Goal: Task Accomplishment & Management: Manage account settings

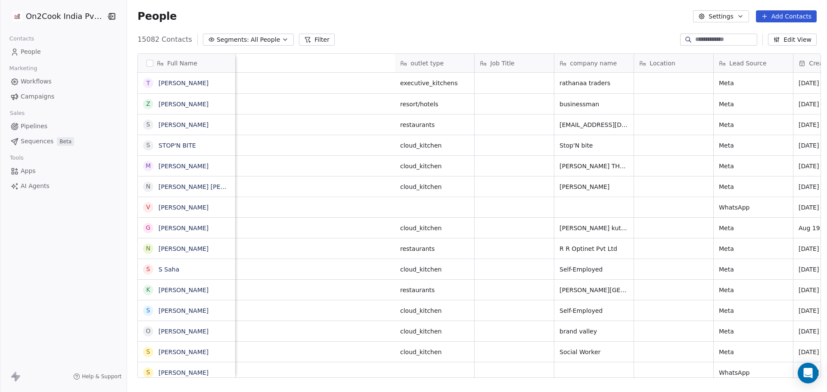
scroll to position [339, 697]
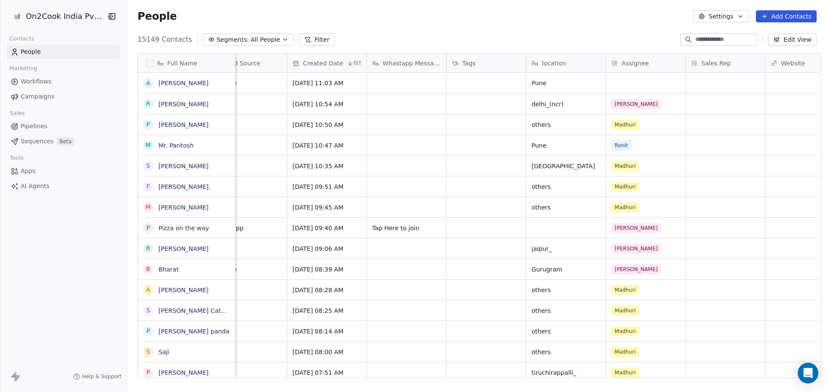
scroll to position [0, 531]
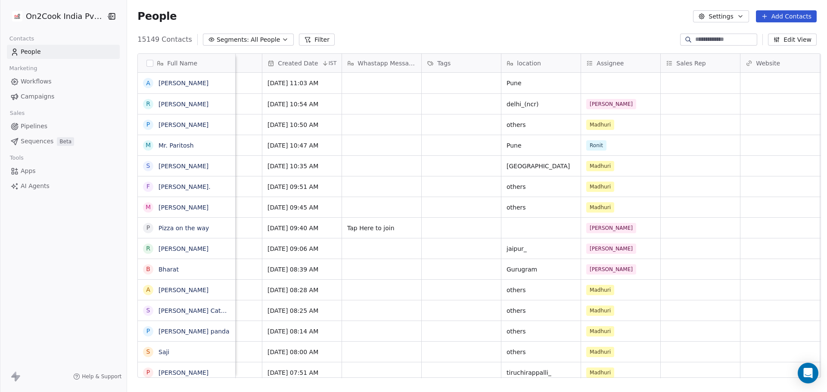
click at [615, 58] on div "Assignee" at bounding box center [620, 63] width 79 height 19
click at [615, 58] on html "On2Cook India Pvt. Ltd. Contacts People Marketing Workflows Campaigns Sales Pip…" at bounding box center [413, 196] width 827 height 392
click at [612, 79] on span "Edit property" at bounding box center [613, 81] width 40 height 9
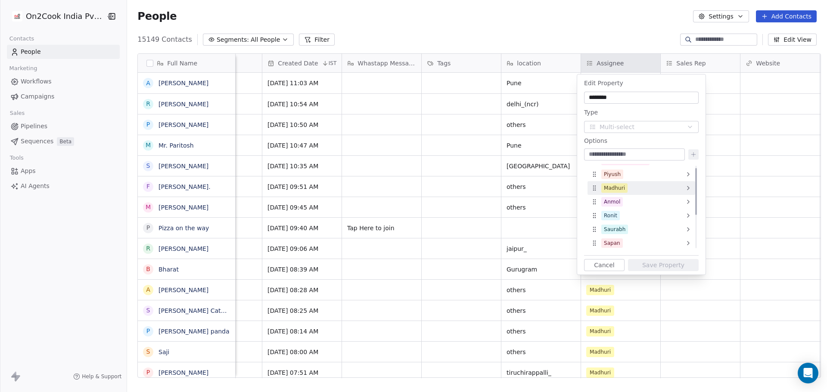
scroll to position [0, 0]
click at [612, 159] on input at bounding box center [634, 154] width 97 height 9
type input "*****"
click at [692, 153] on icon at bounding box center [693, 154] width 7 height 7
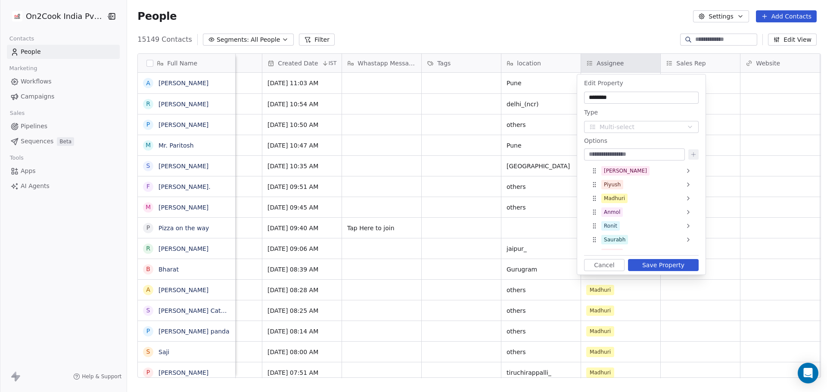
click at [665, 264] on button "Save Property" at bounding box center [663, 265] width 71 height 12
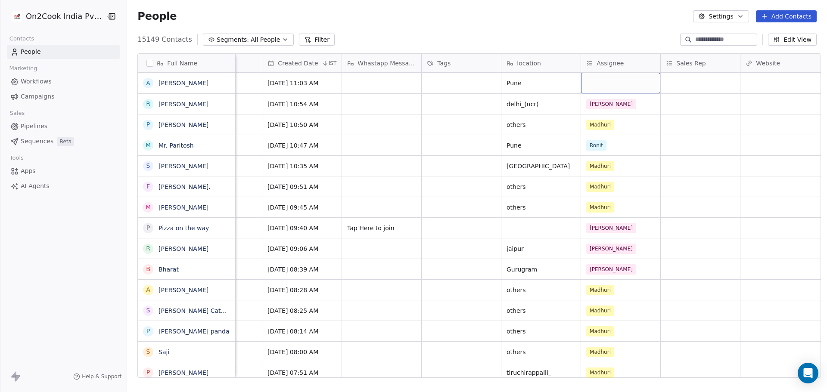
click at [604, 83] on div "grid" at bounding box center [620, 83] width 79 height 21
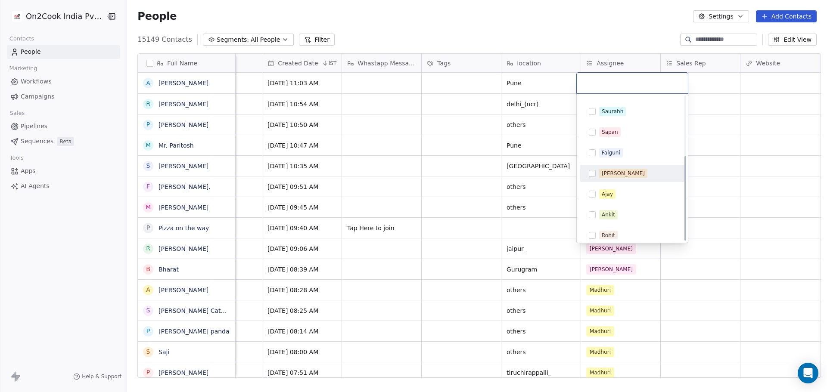
scroll to position [103, 0]
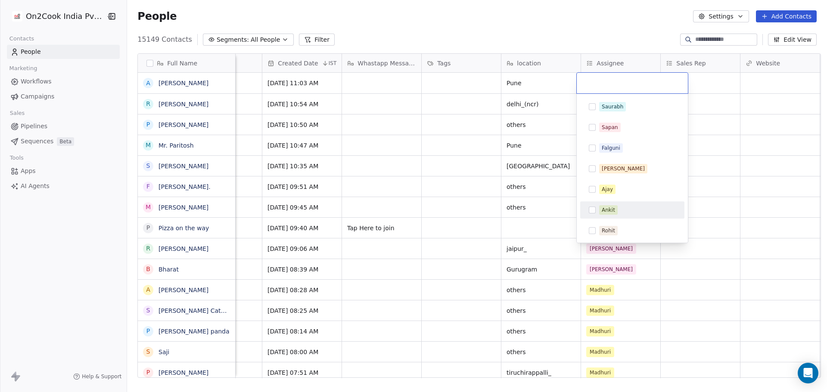
click at [613, 211] on div "Ankit" at bounding box center [608, 210] width 13 height 8
click at [741, 190] on html "On2Cook India Pvt. Ltd. Contacts People Marketing Workflows Campaigns Sales Pip…" at bounding box center [413, 196] width 827 height 392
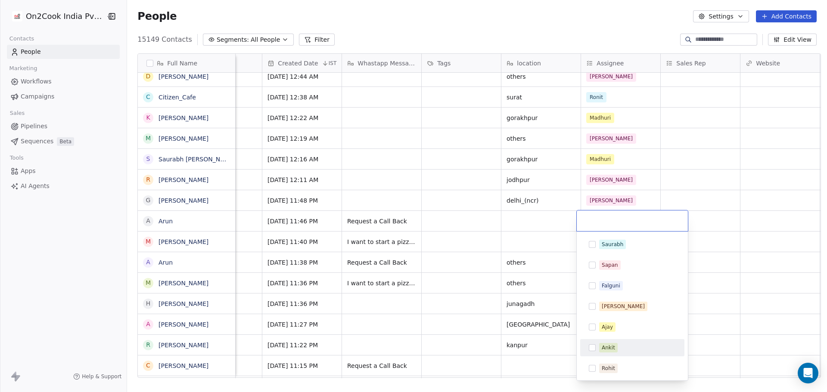
click at [612, 354] on div "Ankit" at bounding box center [632, 348] width 97 height 14
click at [751, 261] on html "On2Cook India Pvt. Ltd. Contacts People Marketing Workflows Campaigns Sales Pip…" at bounding box center [413, 196] width 827 height 392
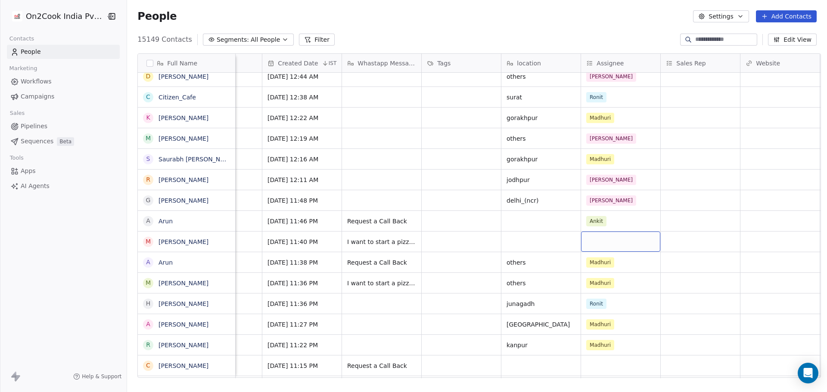
click at [621, 236] on div "grid" at bounding box center [620, 242] width 79 height 20
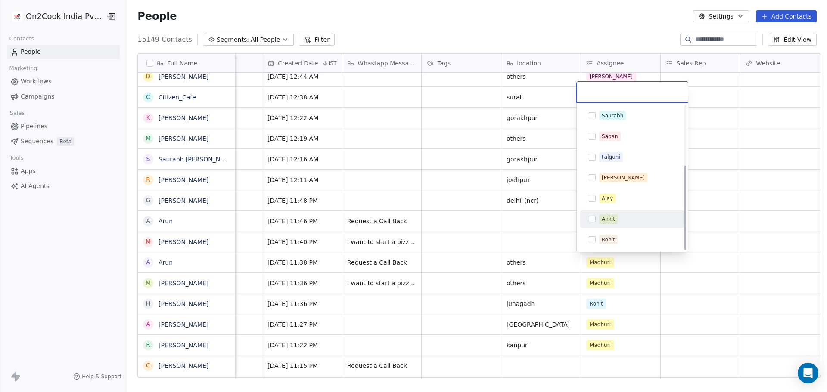
click at [633, 214] on div "Ankit" at bounding box center [632, 219] width 97 height 14
click at [739, 241] on html "On2Cook India Pvt. Ltd. Contacts People Marketing Workflows Campaigns Sales Pip…" at bounding box center [413, 196] width 827 height 392
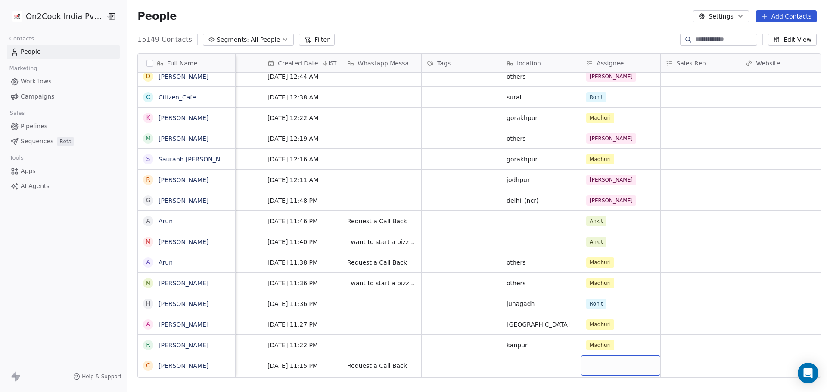
scroll to position [861, 0]
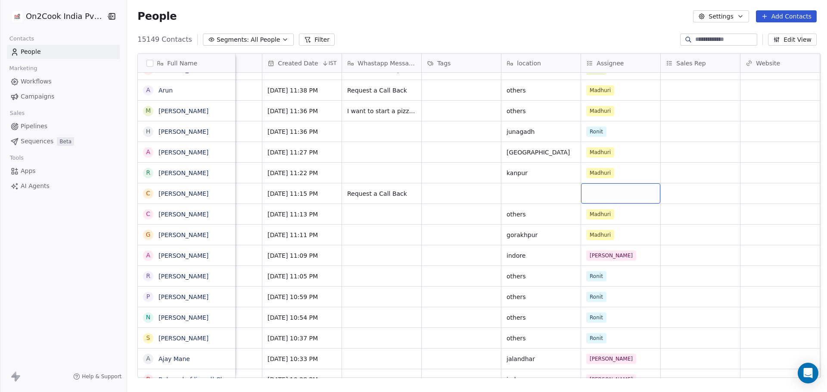
click at [630, 197] on div "grid" at bounding box center [620, 193] width 79 height 20
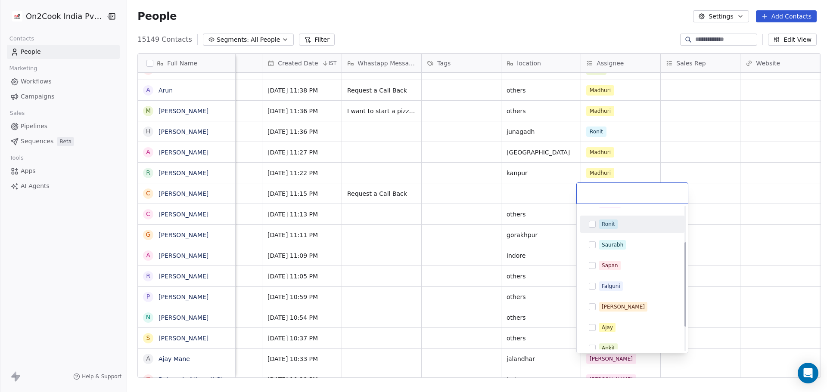
scroll to position [103, 0]
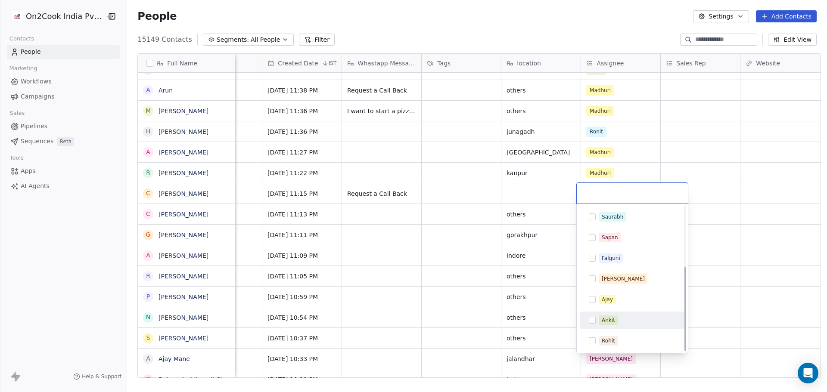
click at [623, 326] on div "Ankit" at bounding box center [632, 321] width 97 height 14
click at [789, 227] on html "On2Cook India Pvt. Ltd. Contacts People Marketing Workflows Campaigns Sales Pip…" at bounding box center [413, 196] width 827 height 392
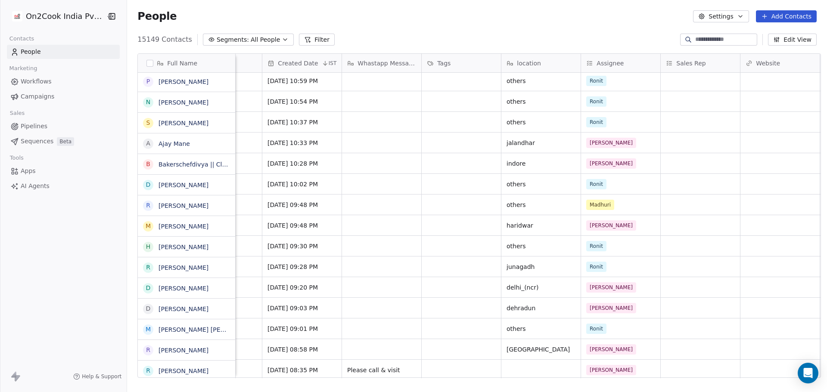
scroll to position [0, 0]
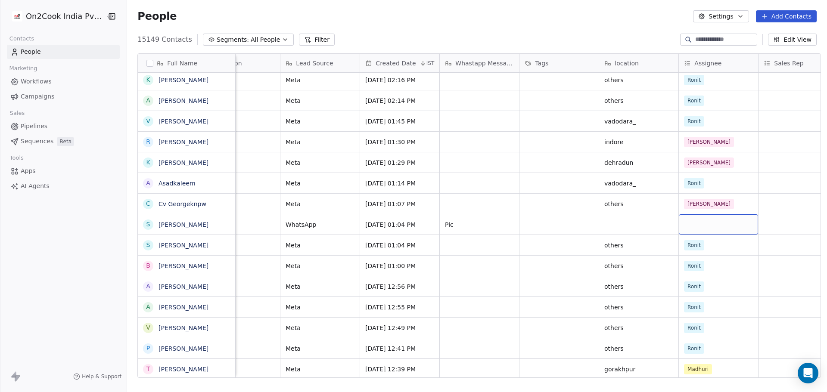
click at [706, 227] on div "grid" at bounding box center [718, 224] width 79 height 20
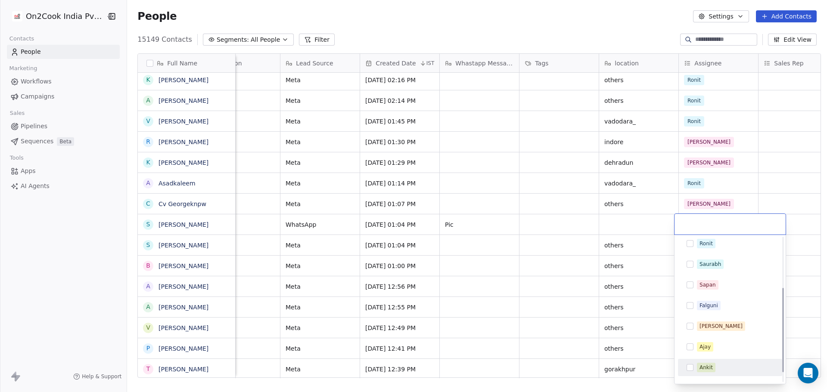
click at [717, 373] on div "Ankit" at bounding box center [729, 368] width 97 height 14
click at [543, 315] on html "On2Cook India Pvt. Ltd. Contacts People Marketing Workflows Campaigns Sales Pip…" at bounding box center [413, 196] width 827 height 392
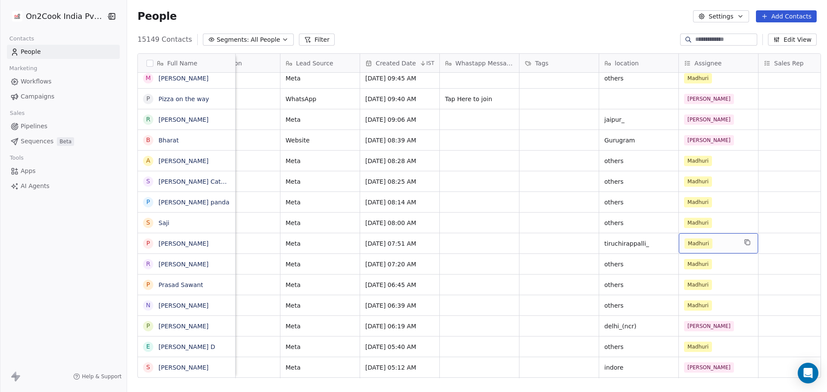
click at [715, 244] on div "Madhuri" at bounding box center [710, 244] width 53 height 10
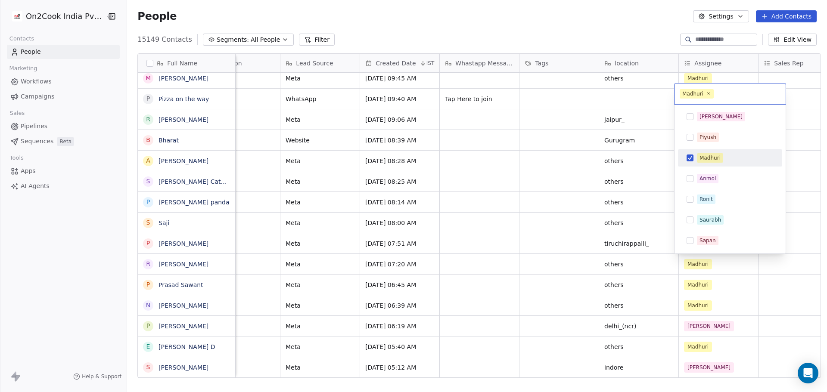
click at [710, 163] on div "Madhuri" at bounding box center [729, 158] width 97 height 14
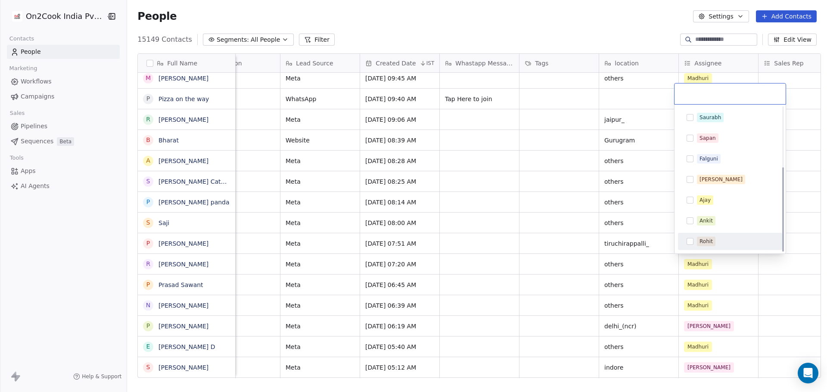
click at [713, 239] on span "Rohit" at bounding box center [706, 241] width 19 height 9
click at [517, 239] on html "On2Cook India Pvt. Ltd. Contacts People Marketing Workflows Campaigns Sales Pip…" at bounding box center [413, 196] width 827 height 392
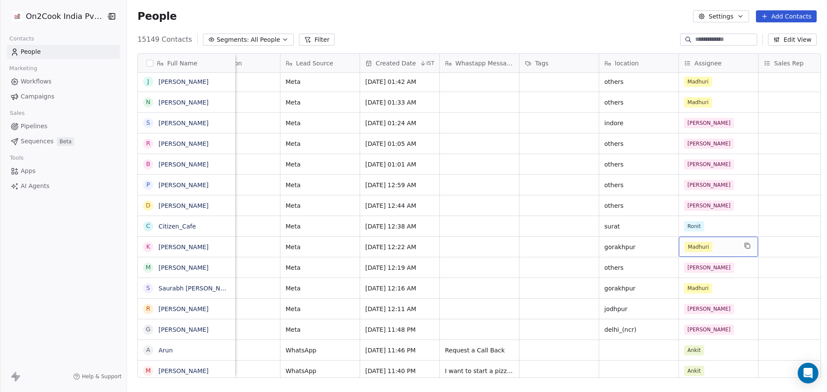
click at [713, 247] on div "Madhuri" at bounding box center [710, 247] width 53 height 10
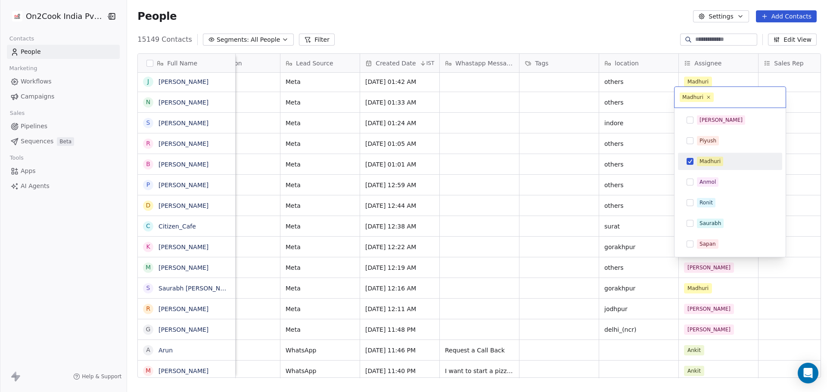
click at [703, 162] on div "Madhuri" at bounding box center [709, 162] width 21 height 8
click at [708, 158] on div "Madhuri" at bounding box center [709, 162] width 21 height 8
click at [570, 246] on html "On2Cook India Pvt. Ltd. Contacts People Marketing Workflows Campaigns Sales Pip…" at bounding box center [413, 196] width 827 height 392
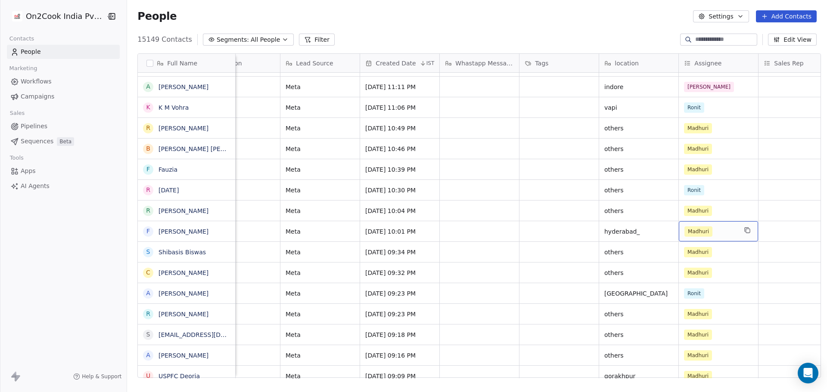
drag, startPoint x: 525, startPoint y: 121, endPoint x: 721, endPoint y: 238, distance: 228.7
click at [722, 232] on div "Madhuri" at bounding box center [710, 232] width 53 height 10
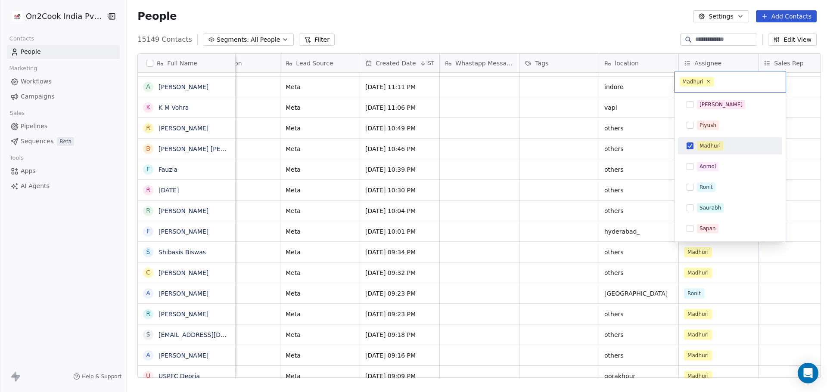
click at [721, 141] on span "Madhuri" at bounding box center [710, 145] width 26 height 9
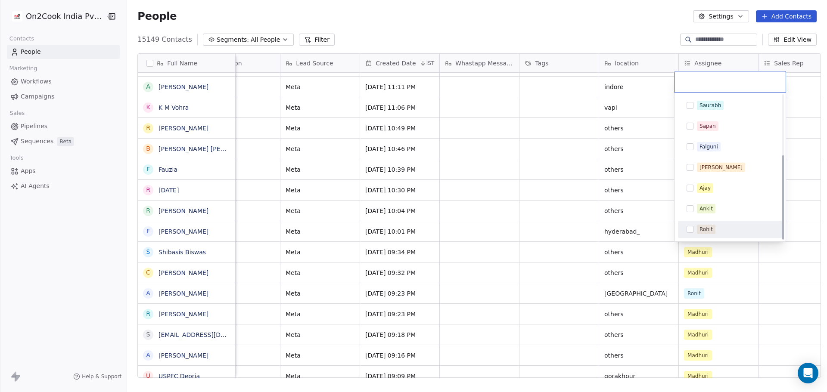
click at [721, 234] on div "Rohit" at bounding box center [729, 230] width 97 height 14
click at [798, 265] on html "On2Cook India Pvt. Ltd. Contacts People Marketing Workflows Campaigns Sales Pip…" at bounding box center [413, 196] width 827 height 392
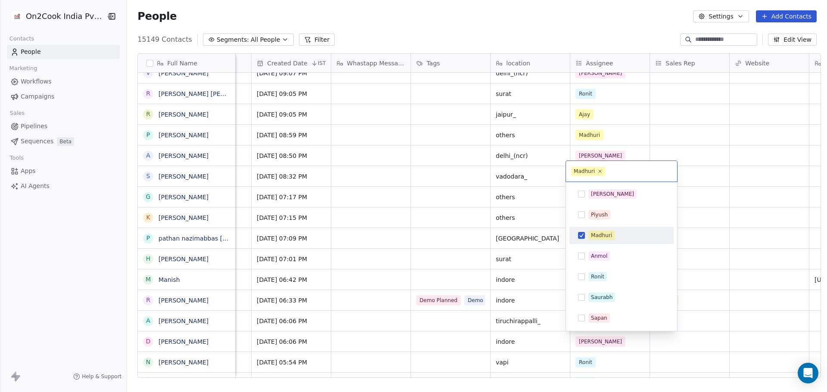
click at [607, 234] on div "Madhuri" at bounding box center [601, 236] width 21 height 8
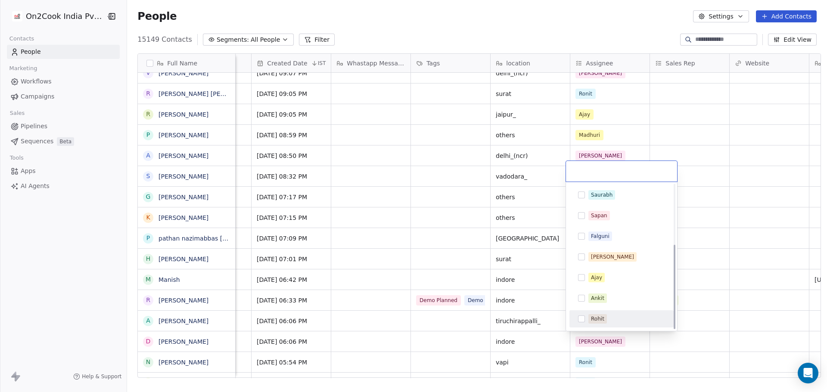
click at [605, 317] on span "Rohit" at bounding box center [597, 318] width 19 height 9
click at [710, 284] on html "On2Cook India Pvt. Ltd. Contacts People Marketing Workflows Campaigns Sales Pip…" at bounding box center [413, 196] width 827 height 392
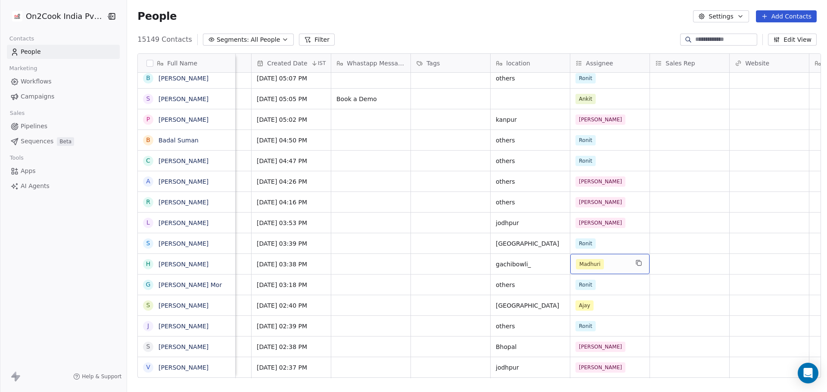
click at [606, 260] on div "Madhuri" at bounding box center [602, 264] width 53 height 10
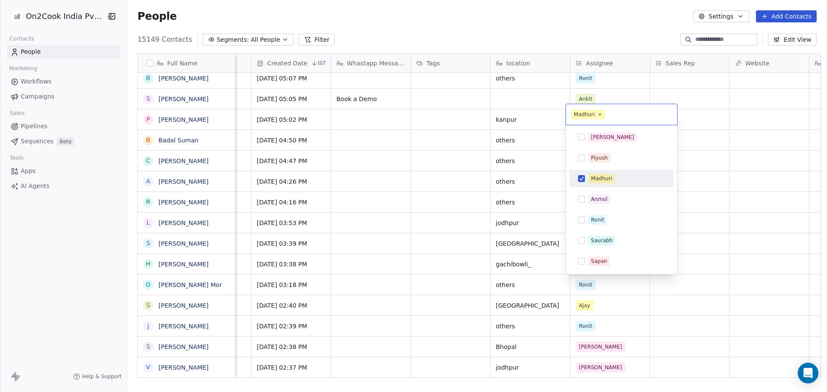
click at [603, 175] on div "Madhuri" at bounding box center [601, 179] width 21 height 8
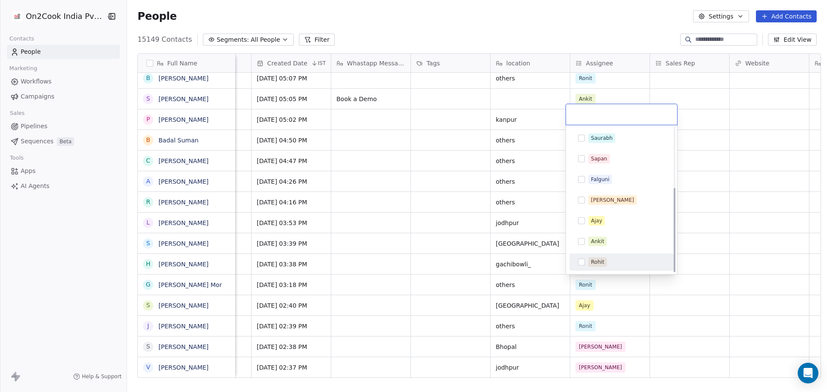
click at [603, 264] on div "Rohit" at bounding box center [597, 262] width 13 height 8
click at [745, 276] on html "On2Cook India Pvt. Ltd. Contacts People Marketing Workflows Campaigns Sales Pip…" at bounding box center [413, 196] width 827 height 392
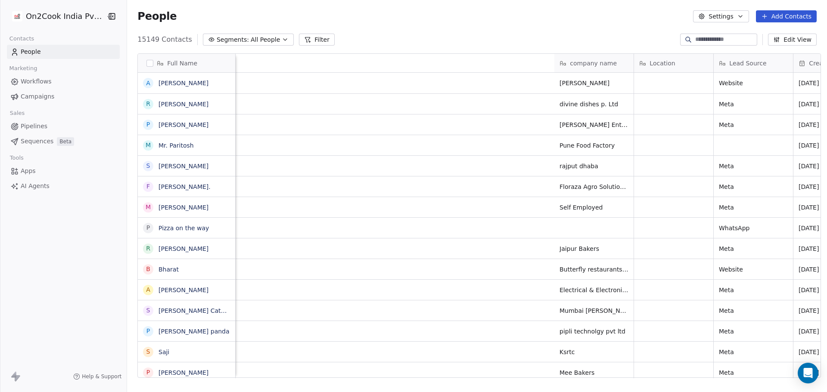
scroll to position [339, 697]
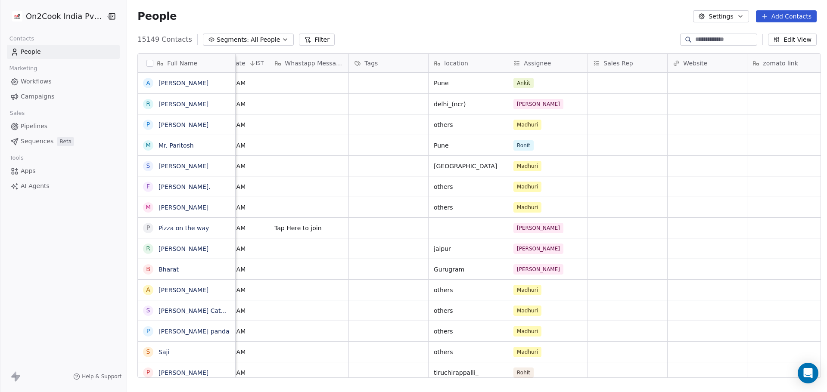
click at [301, 34] on button "Filter" at bounding box center [317, 40] width 36 height 12
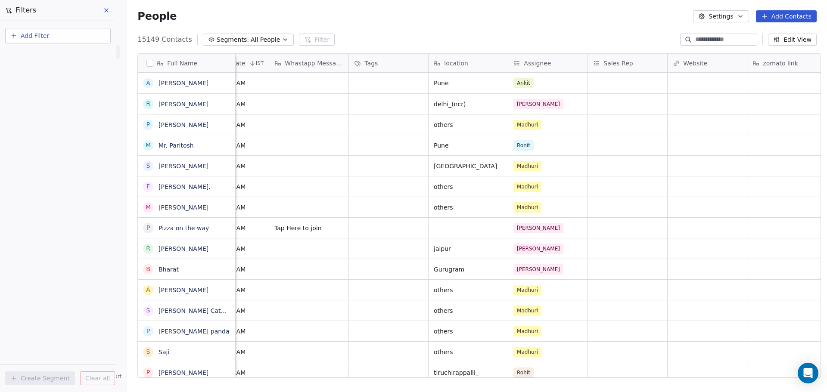
click at [428, 25] on div "People Settings Add Contacts" at bounding box center [477, 16] width 700 height 33
drag, startPoint x: 107, startPoint y: 7, endPoint x: 189, endPoint y: 38, distance: 87.5
click at [107, 7] on button at bounding box center [106, 10] width 13 height 12
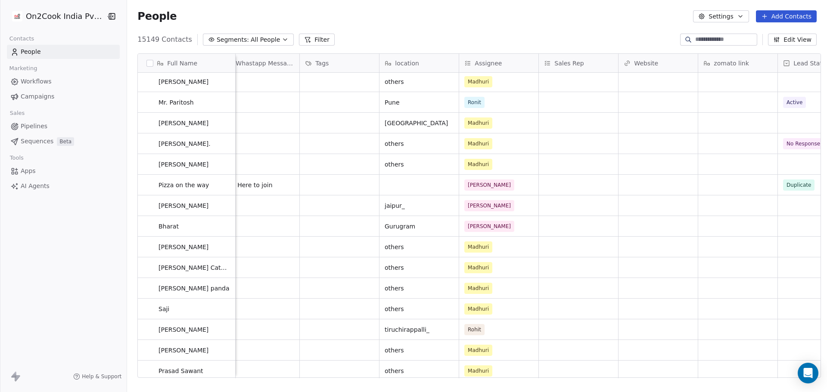
scroll to position [86, 0]
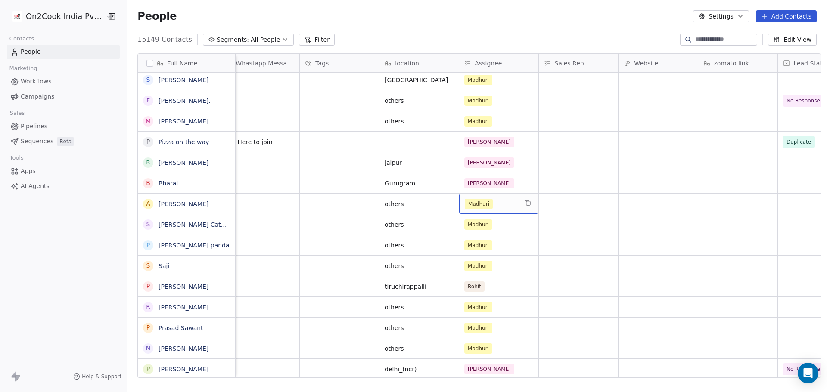
click at [505, 203] on div "Madhuri" at bounding box center [491, 204] width 53 height 10
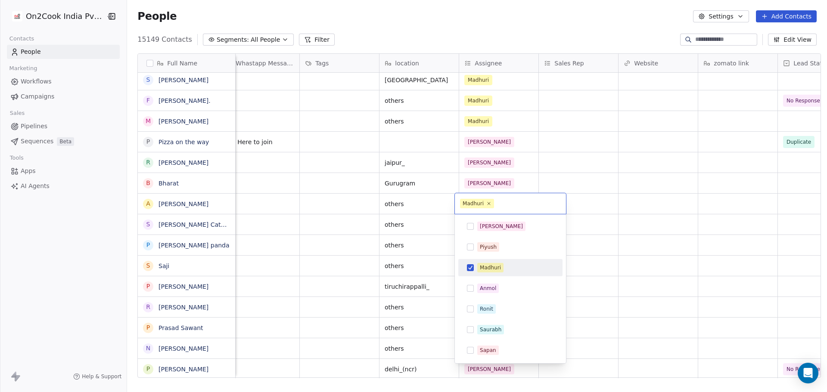
click at [471, 267] on button "Suggestions" at bounding box center [470, 267] width 7 height 7
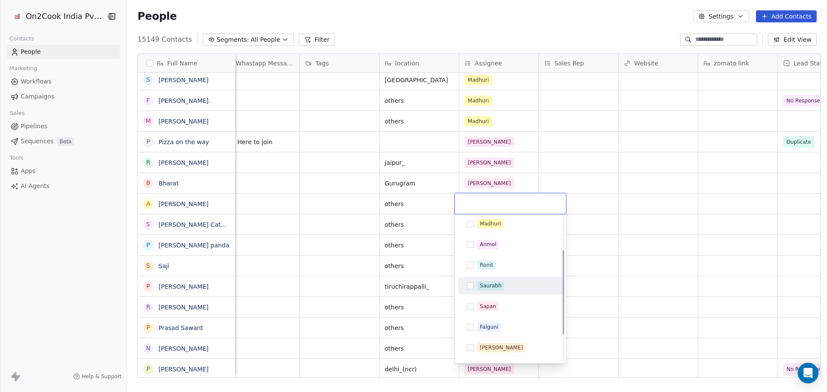
scroll to position [103, 0]
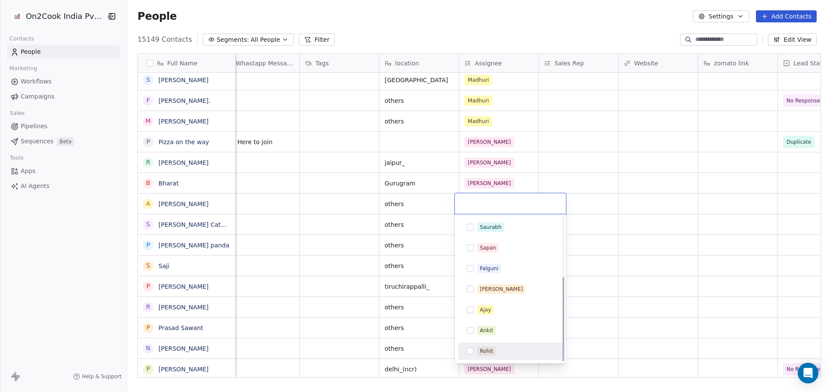
click at [499, 356] on div "Rohit" at bounding box center [510, 352] width 97 height 14
click at [594, 248] on html "On2Cook India Pvt. Ltd. Contacts People Marketing Workflows Campaigns Sales Pip…" at bounding box center [413, 196] width 827 height 392
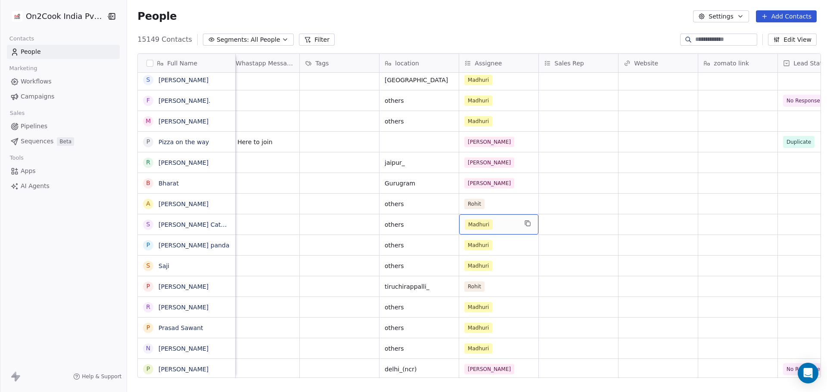
click at [492, 226] on div "Madhuri" at bounding box center [491, 225] width 53 height 10
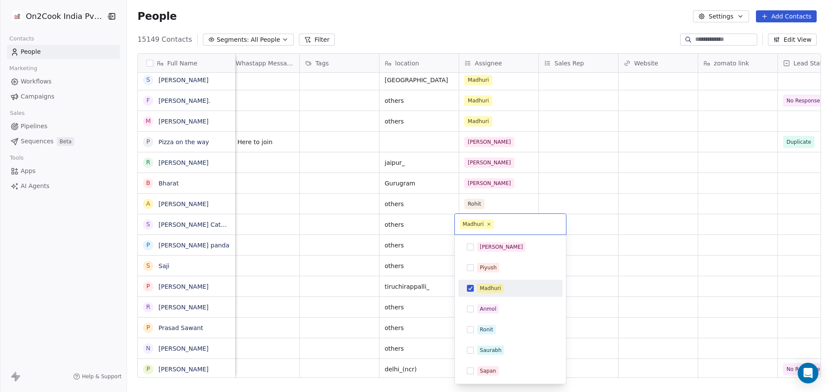
click at [494, 292] on div "Madhuri" at bounding box center [490, 289] width 21 height 8
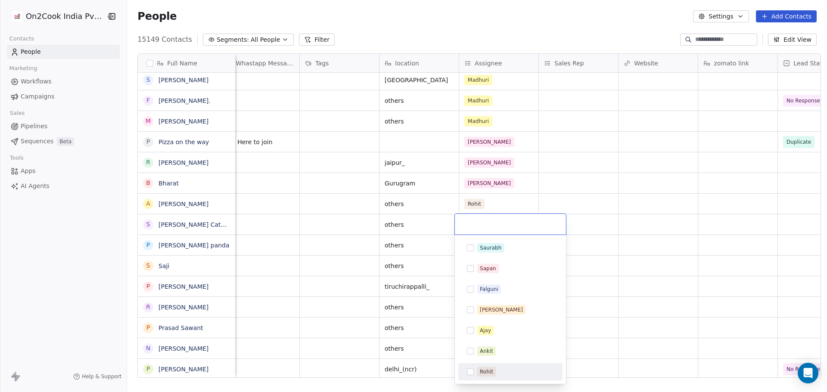
click at [495, 371] on div "Rohit" at bounding box center [515, 371] width 77 height 9
click at [643, 287] on html "On2Cook India Pvt. Ltd. Contacts People Marketing Workflows Campaigns Sales Pip…" at bounding box center [413, 196] width 827 height 392
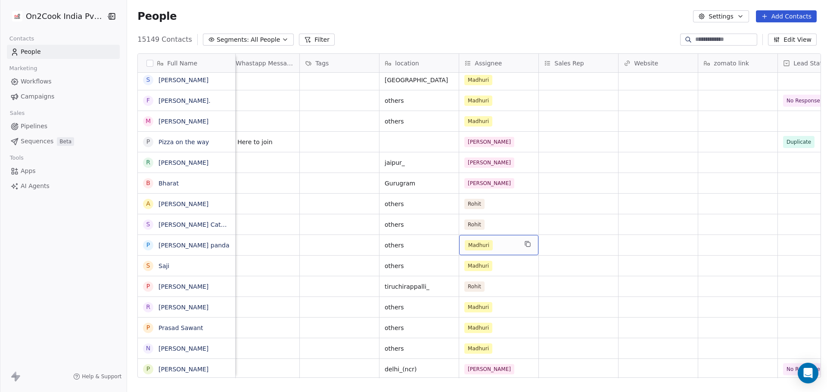
click at [498, 245] on div "Madhuri" at bounding box center [491, 245] width 53 height 10
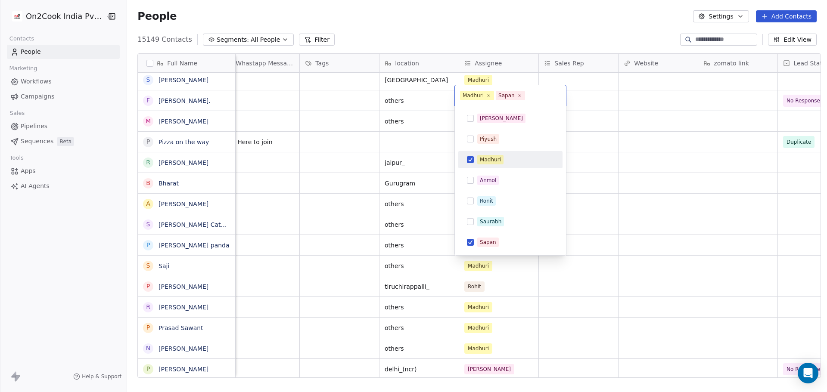
click at [506, 162] on div "Madhuri" at bounding box center [515, 159] width 77 height 9
click at [493, 242] on div "Sapan" at bounding box center [488, 243] width 16 height 8
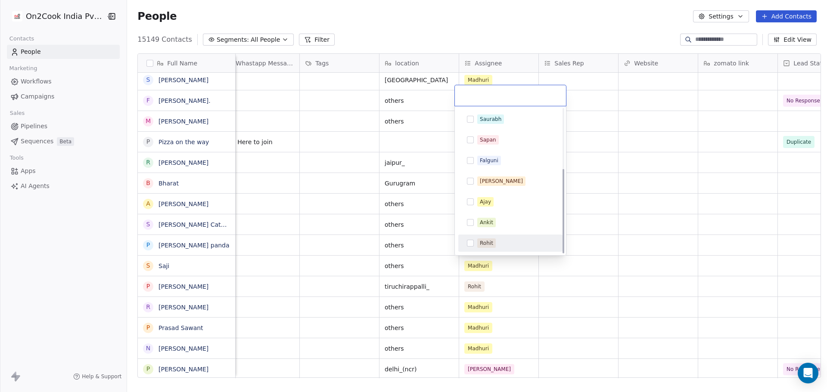
click at [494, 241] on span "Rohit" at bounding box center [486, 243] width 19 height 9
click at [615, 236] on html "On2Cook India Pvt. Ltd. Contacts People Marketing Workflows Campaigns Sales Pip…" at bounding box center [413, 196] width 827 height 392
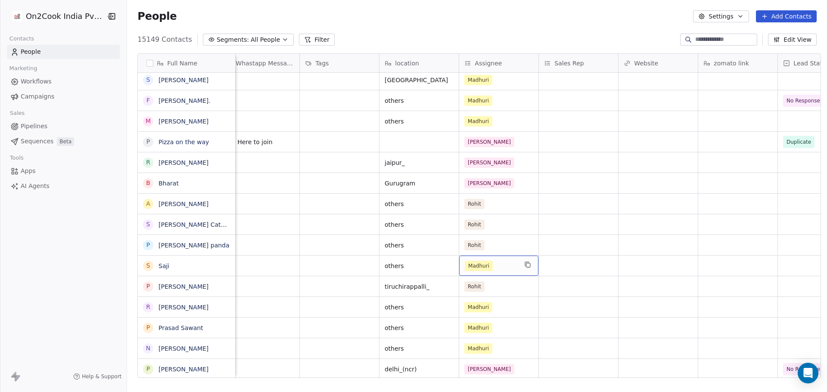
click at [491, 267] on div "Madhuri" at bounding box center [491, 266] width 53 height 10
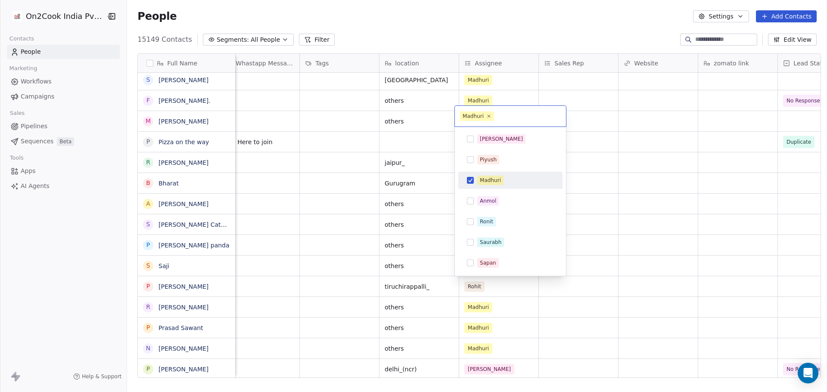
click at [496, 176] on span "Madhuri" at bounding box center [490, 180] width 26 height 9
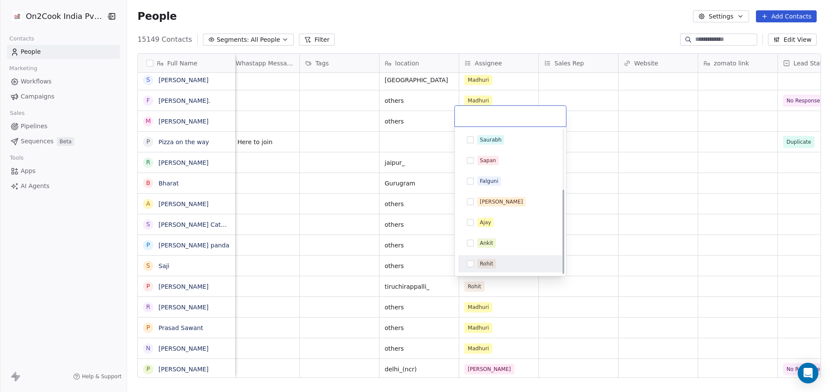
click at [497, 261] on div "Rohit" at bounding box center [515, 263] width 77 height 9
click at [654, 246] on html "On2Cook India Pvt. Ltd. Contacts People Marketing Workflows Campaigns Sales Pip…" at bounding box center [413, 196] width 827 height 392
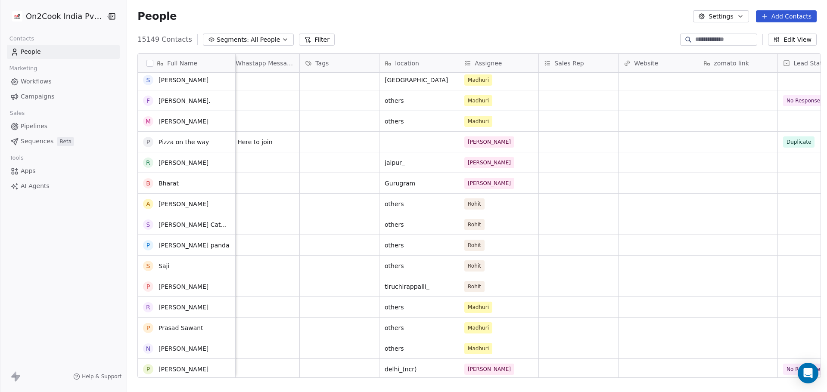
scroll to position [258, 0]
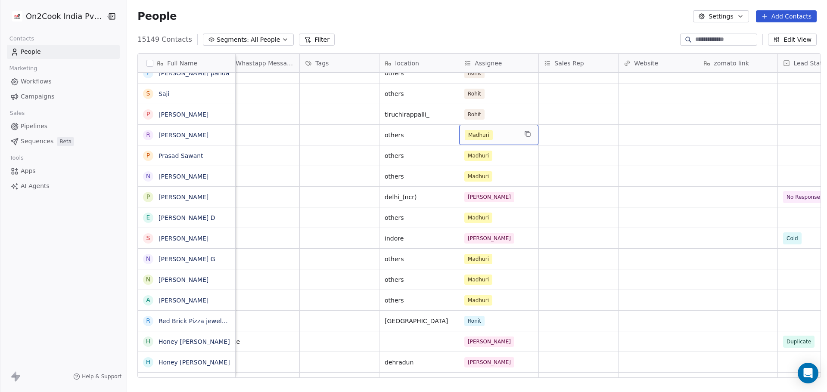
click at [514, 137] on div "Madhuri" at bounding box center [498, 135] width 79 height 20
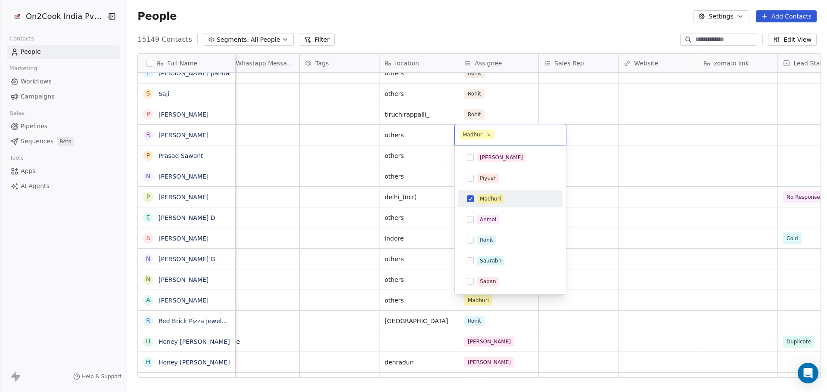
click at [491, 200] on div "Madhuri" at bounding box center [490, 199] width 21 height 8
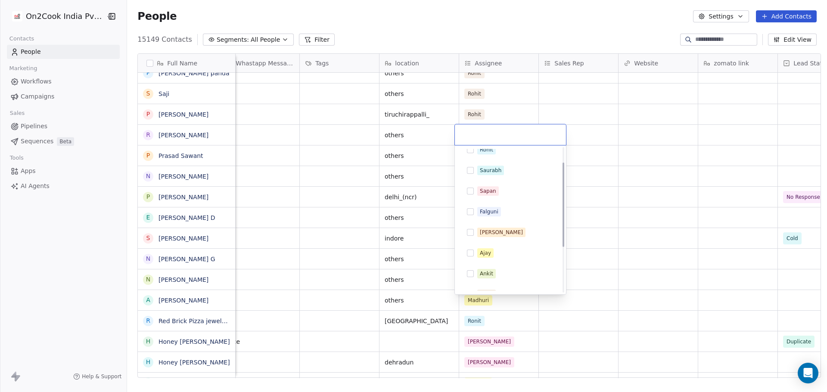
scroll to position [103, 0]
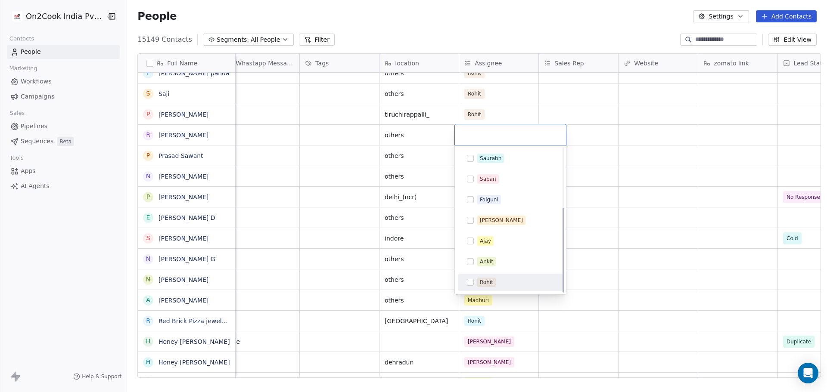
click at [494, 284] on span "Rohit" at bounding box center [486, 282] width 19 height 9
click at [662, 182] on html "On2Cook India Pvt. Ltd. Contacts People Marketing Workflows Campaigns Sales Pip…" at bounding box center [413, 196] width 827 height 392
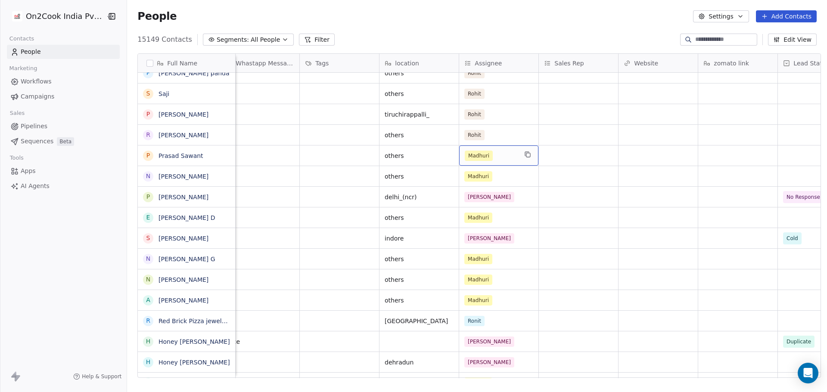
click at [502, 154] on div "Madhuri" at bounding box center [491, 156] width 53 height 10
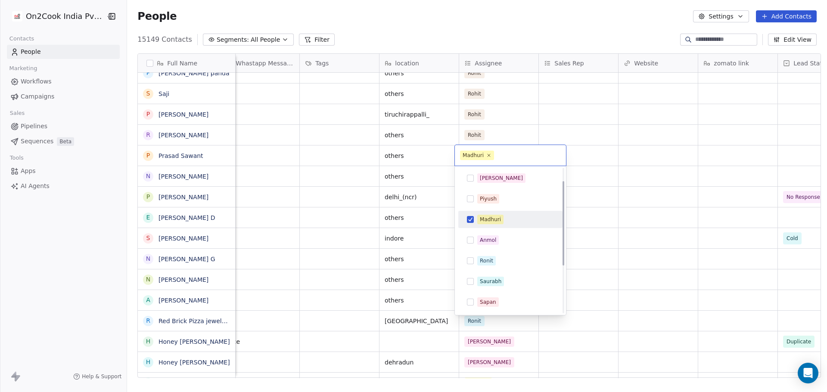
scroll to position [43, 0]
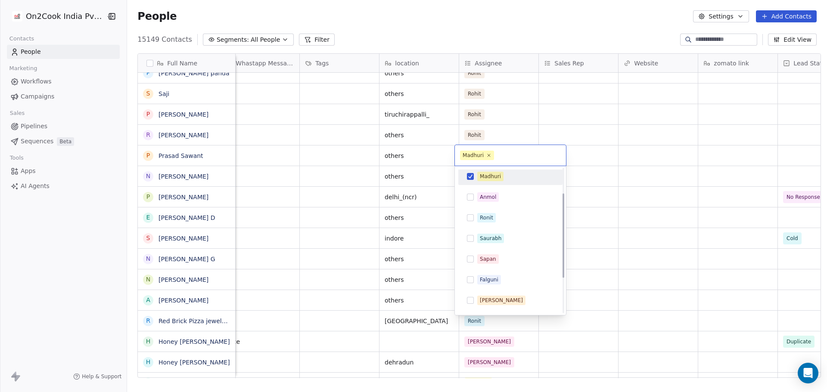
click at [505, 179] on div "Madhuri" at bounding box center [515, 176] width 77 height 9
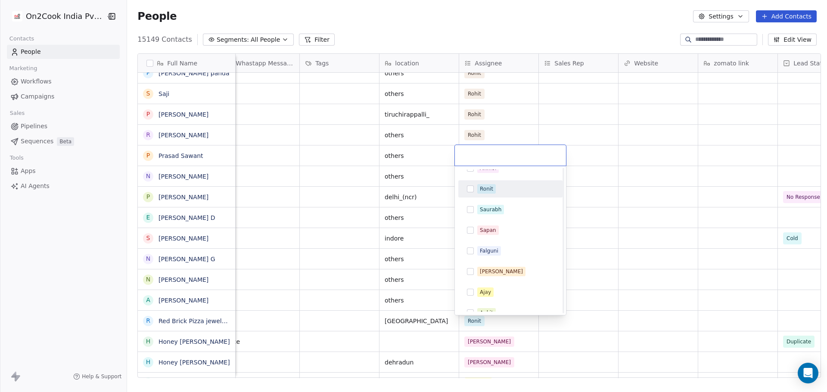
scroll to position [103, 0]
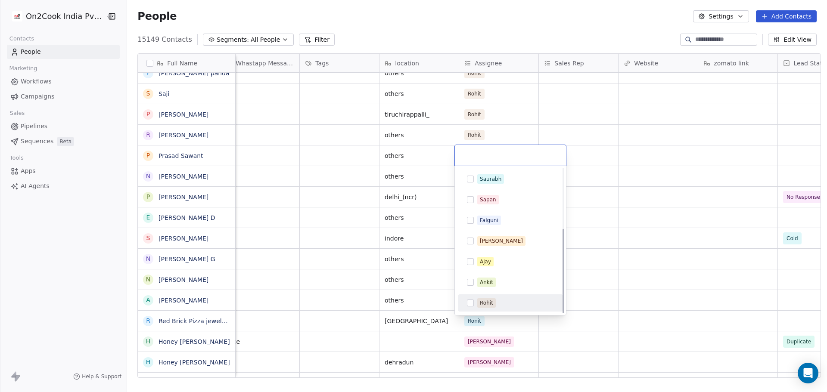
click at [498, 307] on div "Rohit" at bounding box center [515, 302] width 77 height 9
click at [678, 194] on html "On2Cook India Pvt. Ltd. Contacts People Marketing Workflows Campaigns Sales Pip…" at bounding box center [413, 196] width 827 height 392
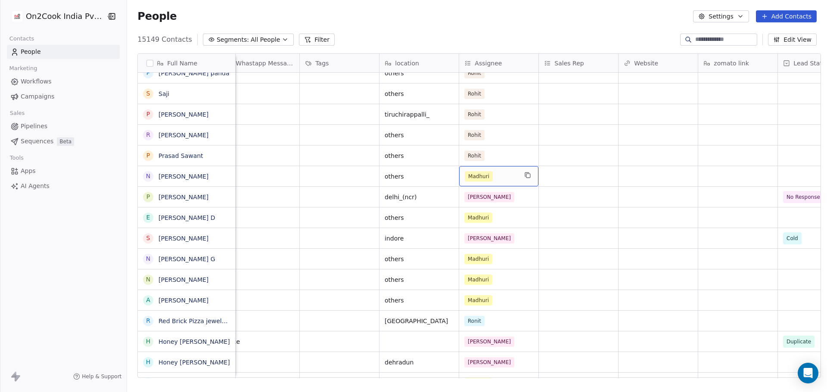
click at [496, 175] on div "Madhuri" at bounding box center [491, 176] width 53 height 10
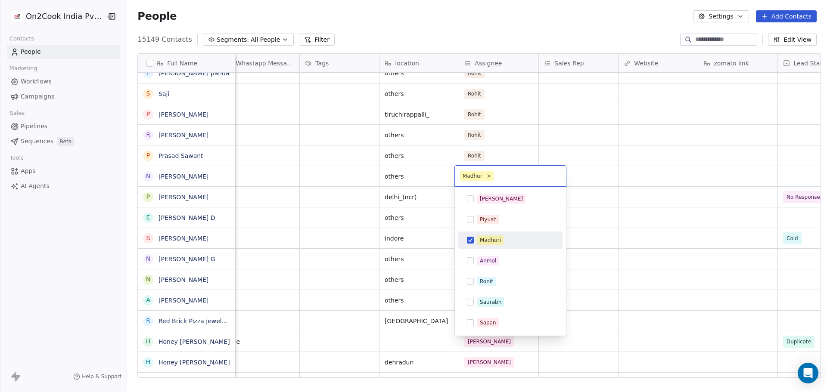
click at [499, 235] on div "Madhuri" at bounding box center [510, 240] width 97 height 14
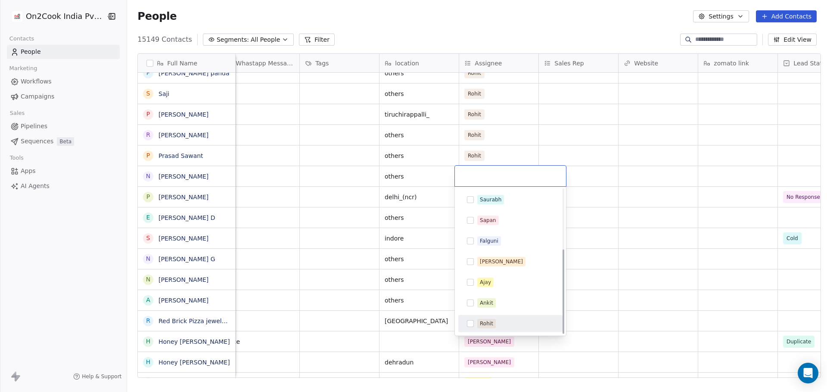
click at [507, 327] on div "Rohit" at bounding box center [515, 323] width 77 height 9
click at [642, 227] on html "On2Cook India Pvt. Ltd. Contacts People Marketing Workflows Campaigns Sales Pip…" at bounding box center [413, 196] width 827 height 392
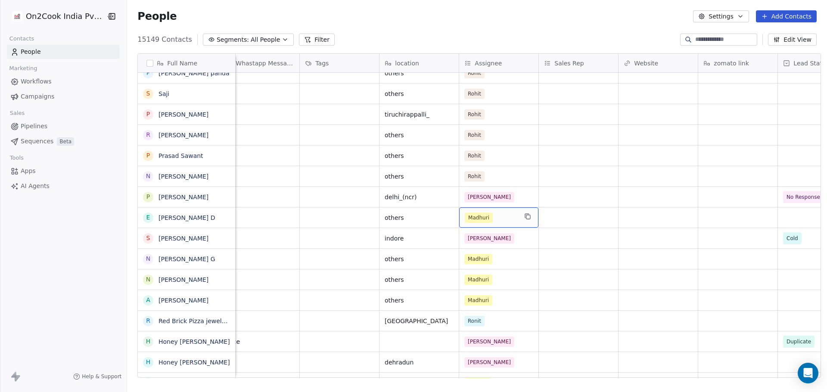
click at [493, 220] on div "Madhuri" at bounding box center [491, 218] width 53 height 10
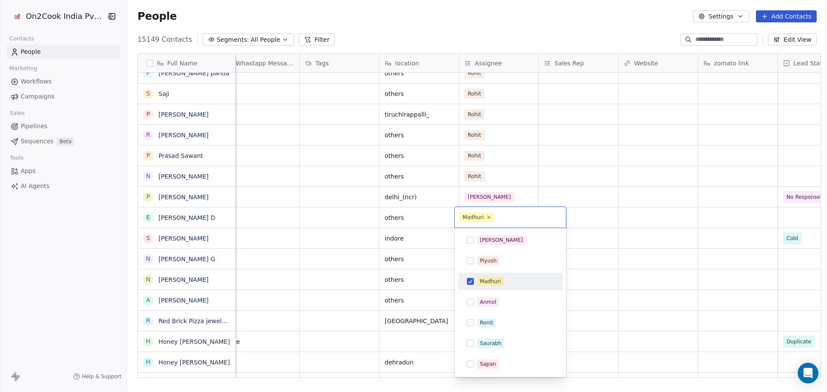
click at [506, 280] on div "Madhuri" at bounding box center [515, 281] width 77 height 9
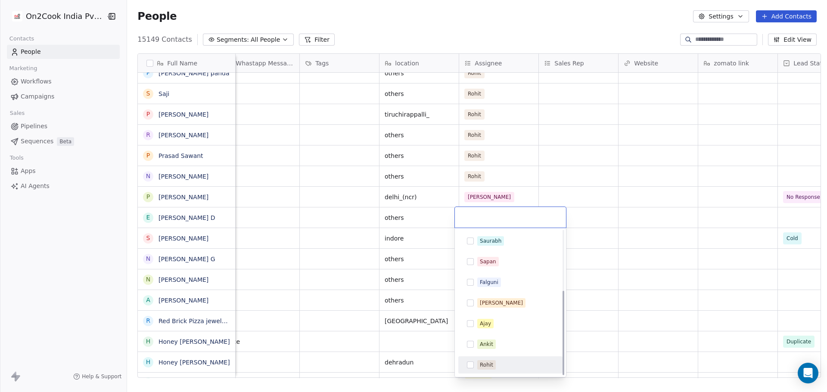
click at [510, 369] on div "Rohit" at bounding box center [515, 365] width 77 height 9
click at [627, 250] on html "On2Cook India Pvt. Ltd. Contacts People Marketing Workflows Campaigns Sales Pip…" at bounding box center [413, 196] width 827 height 392
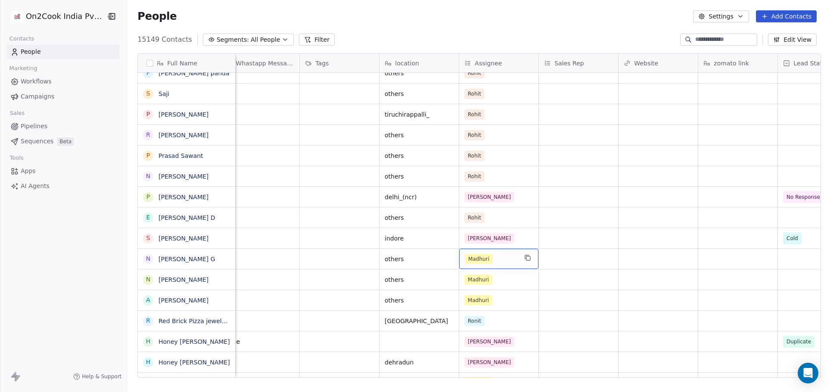
click at [508, 257] on div "Madhuri" at bounding box center [491, 259] width 53 height 10
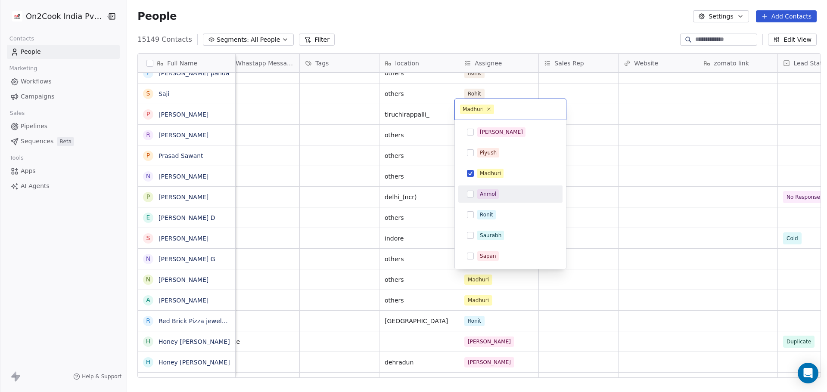
click at [498, 173] on div "Madhuri" at bounding box center [490, 174] width 21 height 8
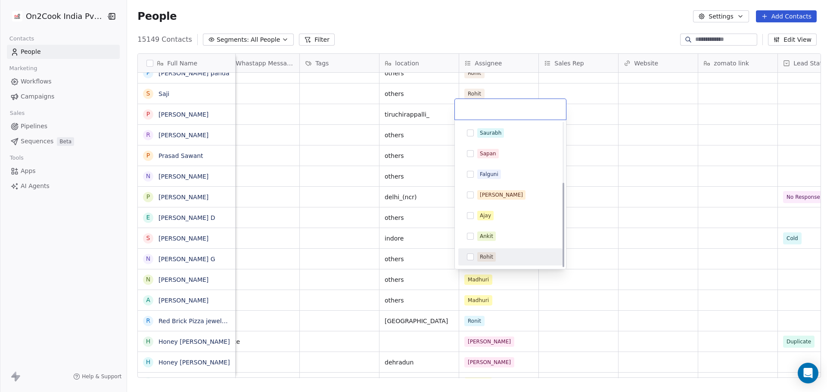
click at [488, 259] on div "Rohit" at bounding box center [486, 257] width 13 height 8
click at [657, 249] on html "On2Cook India Pvt. Ltd. Contacts People Marketing Workflows Campaigns Sales Pip…" at bounding box center [413, 196] width 827 height 392
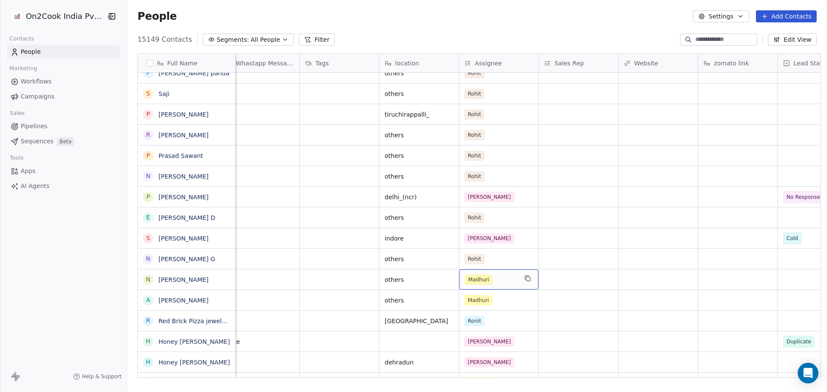
click at [515, 283] on div "Madhuri" at bounding box center [498, 280] width 79 height 20
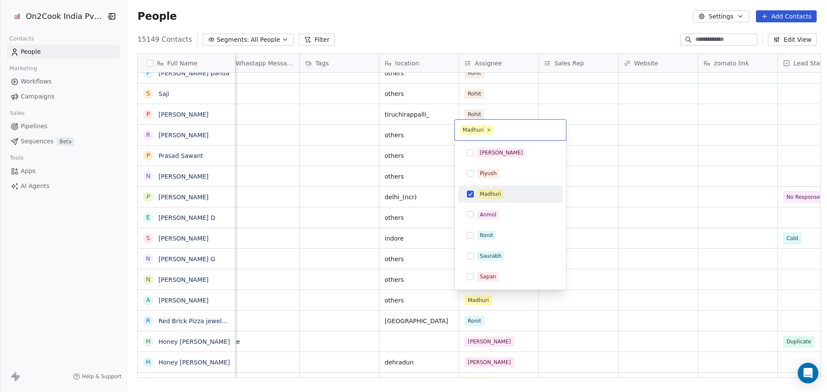
click at [500, 190] on span "Madhuri" at bounding box center [490, 194] width 26 height 9
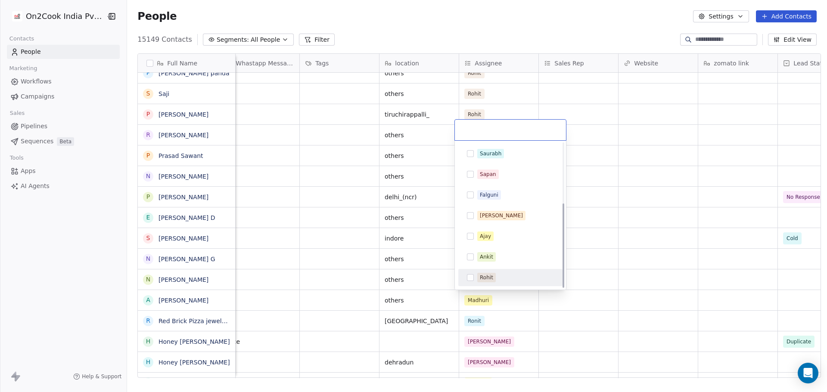
click at [497, 277] on div "Rohit" at bounding box center [515, 277] width 77 height 9
click at [609, 256] on html "On2Cook India Pvt. Ltd. Contacts People Marketing Workflows Campaigns Sales Pip…" at bounding box center [413, 196] width 827 height 392
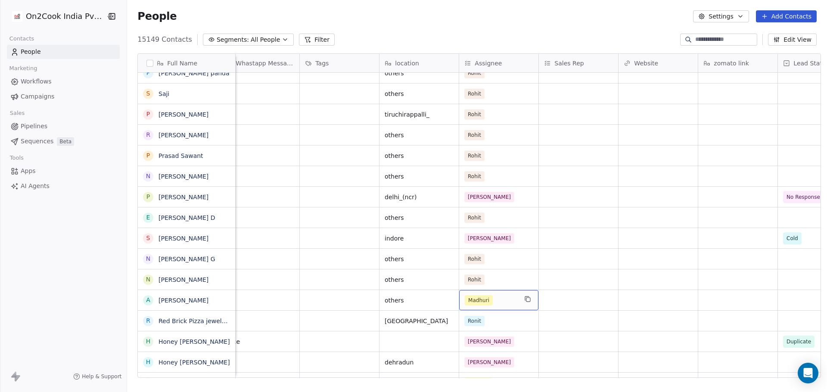
click at [495, 296] on div "Madhuri" at bounding box center [491, 300] width 53 height 10
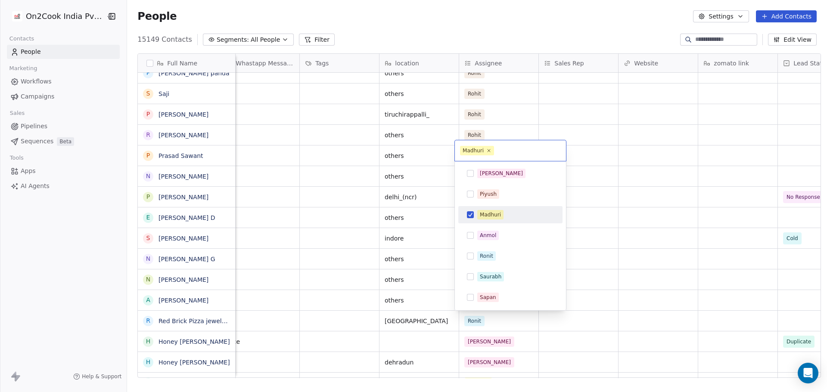
click at [501, 211] on span "Madhuri" at bounding box center [490, 214] width 26 height 9
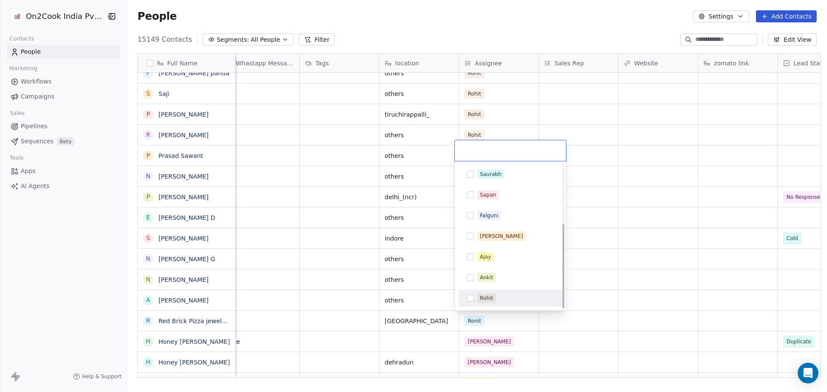
click at [488, 299] on div "Rohit" at bounding box center [486, 299] width 13 height 8
click at [606, 277] on html "On2Cook India Pvt. Ltd. Contacts People Marketing Workflows Campaigns Sales Pip…" at bounding box center [413, 196] width 827 height 392
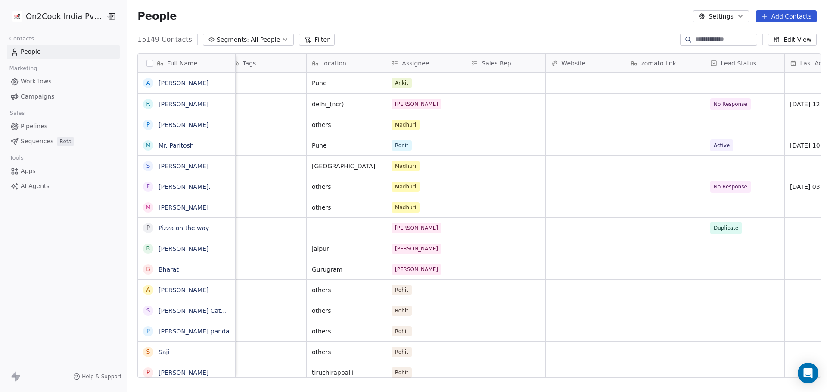
scroll to position [0, 721]
